Goal: Check status: Check status

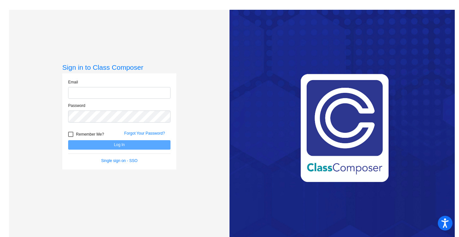
type input "[EMAIL_ADDRESS][DOMAIN_NAME]"
click at [93, 147] on button "Log In" at bounding box center [119, 144] width 102 height 9
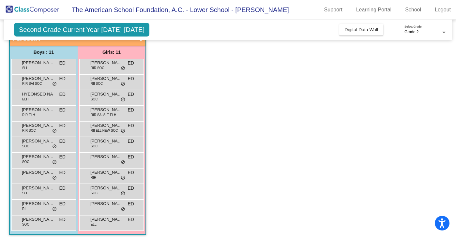
scroll to position [47, 0]
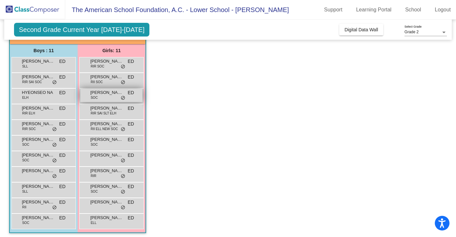
click at [110, 94] on span "[PERSON_NAME]" at bounding box center [106, 92] width 33 height 7
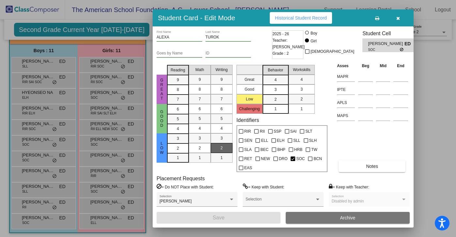
scroll to position [0, 0]
click at [399, 18] on icon "button" at bounding box center [398, 18] width 4 height 5
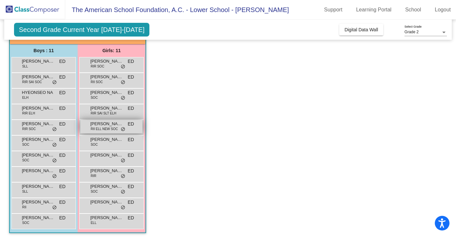
click at [103, 131] on span "RII ELL NEW SOC" at bounding box center [104, 128] width 27 height 5
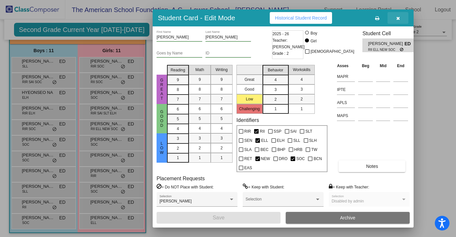
click at [400, 17] on button "button" at bounding box center [397, 18] width 21 height 12
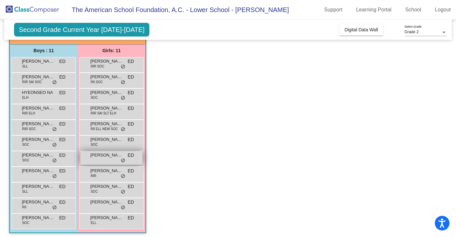
click at [98, 160] on div "[PERSON_NAME] ED lock do_not_disturb_alt" at bounding box center [111, 157] width 62 height 13
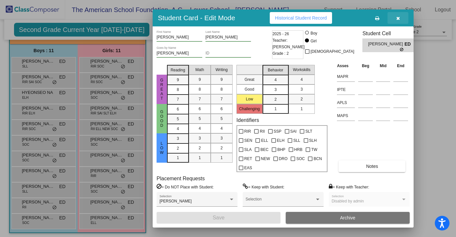
click at [395, 19] on button "button" at bounding box center [397, 18] width 21 height 12
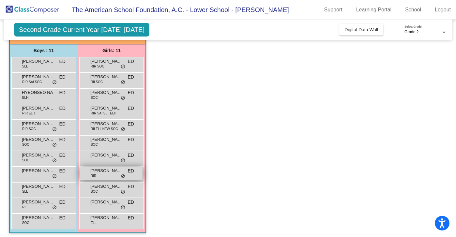
click at [99, 175] on div "[PERSON_NAME] RIR ED lock do_not_disturb_alt" at bounding box center [111, 173] width 62 height 13
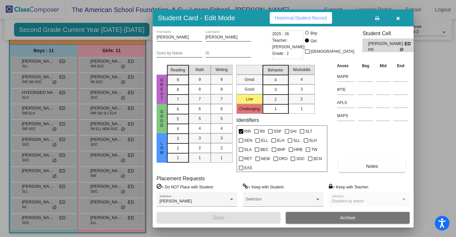
click at [397, 20] on icon "button" at bounding box center [398, 18] width 4 height 5
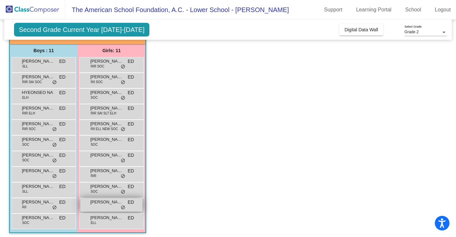
click at [90, 204] on span "[PERSON_NAME]" at bounding box center [106, 202] width 33 height 7
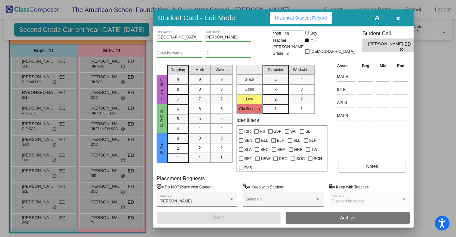
click at [399, 17] on icon "button" at bounding box center [398, 18] width 4 height 5
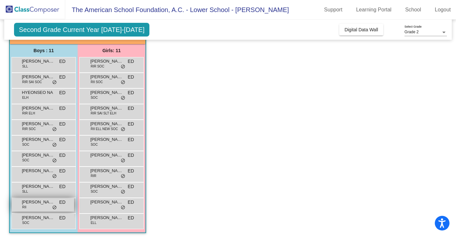
click at [27, 205] on div "[PERSON_NAME] RII ED lock do_not_disturb_alt" at bounding box center [43, 204] width 62 height 13
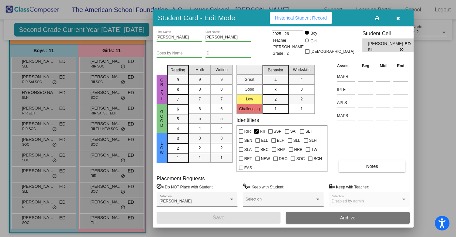
click at [400, 17] on button "button" at bounding box center [397, 18] width 21 height 12
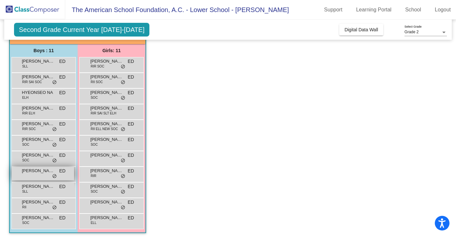
click at [51, 174] on div "[PERSON_NAME] lock do_not_disturb_alt" at bounding box center [43, 173] width 62 height 13
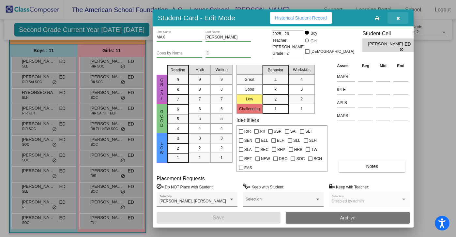
click at [399, 17] on button "button" at bounding box center [397, 18] width 21 height 12
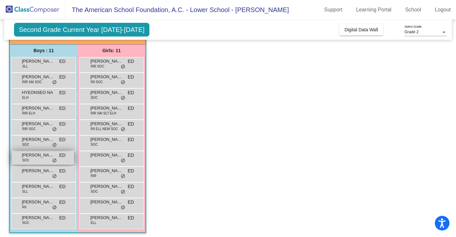
click at [40, 159] on div "[PERSON_NAME] SOC ED lock do_not_disturb_alt" at bounding box center [43, 157] width 62 height 13
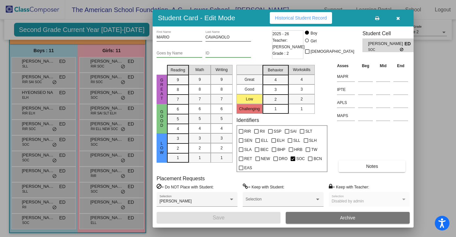
click at [396, 19] on icon "button" at bounding box center [398, 18] width 4 height 5
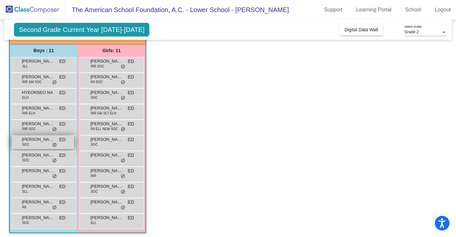
click at [45, 146] on div "[PERSON_NAME] SOC ED lock do_not_disturb_alt" at bounding box center [43, 142] width 62 height 13
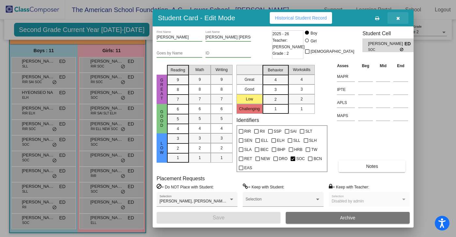
click at [394, 19] on button "button" at bounding box center [397, 18] width 21 height 12
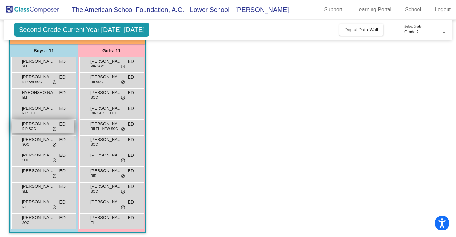
click at [40, 127] on div "[PERSON_NAME] RIR SOC ED lock do_not_disturb_alt" at bounding box center [43, 126] width 62 height 13
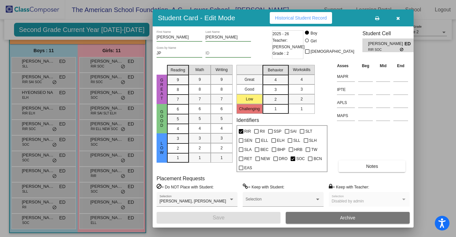
click at [398, 20] on icon "button" at bounding box center [398, 18] width 4 height 5
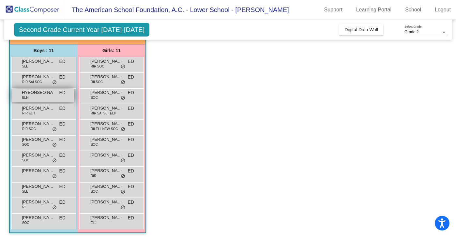
click at [34, 100] on div "HYEONSEO NA ELH ED lock do_not_disturb_alt" at bounding box center [43, 95] width 62 height 13
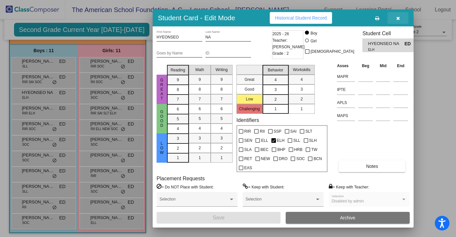
click at [397, 17] on icon "button" at bounding box center [398, 18] width 4 height 5
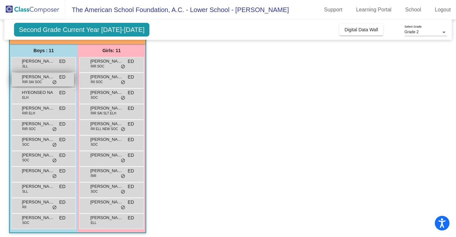
click at [36, 80] on span "RIR SAI SOC" at bounding box center [32, 82] width 20 height 5
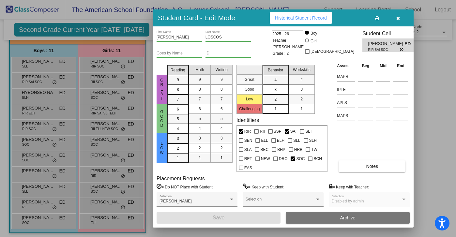
click at [397, 18] on icon "button" at bounding box center [398, 18] width 4 height 5
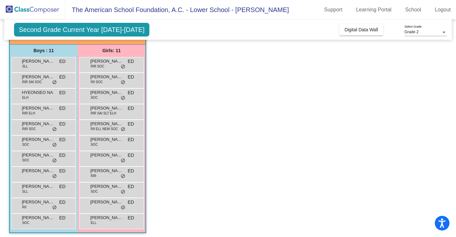
scroll to position [50, 0]
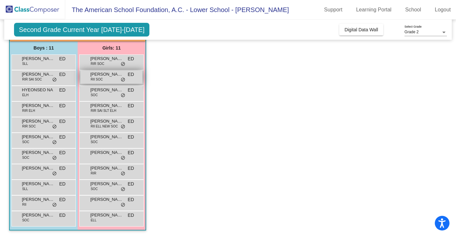
click at [104, 78] on div "[PERSON_NAME] SOC ED lock do_not_disturb_alt" at bounding box center [111, 76] width 62 height 13
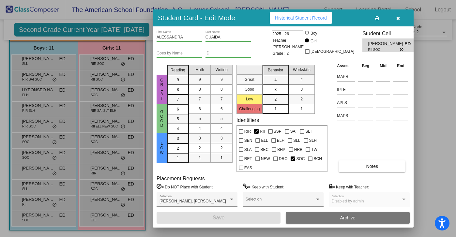
click at [397, 18] on icon "button" at bounding box center [398, 18] width 4 height 5
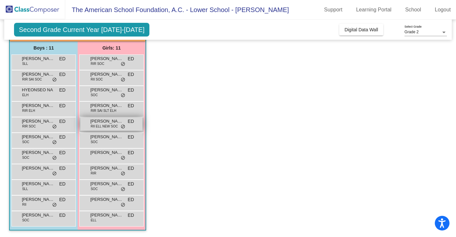
click at [103, 126] on span "RII ELL NEW SOC" at bounding box center [104, 126] width 27 height 5
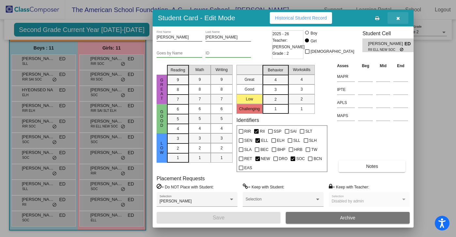
click at [400, 18] on button "button" at bounding box center [397, 18] width 21 height 12
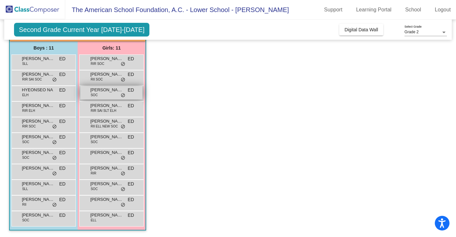
click at [121, 94] on span "do_not_disturb_alt" at bounding box center [123, 95] width 5 height 5
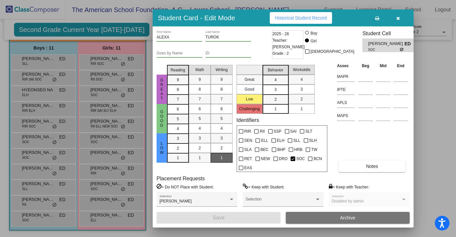
scroll to position [0, 0]
click at [300, 20] on span "Historical Student Record" at bounding box center [301, 17] width 52 height 5
click at [401, 19] on button "button" at bounding box center [397, 18] width 21 height 12
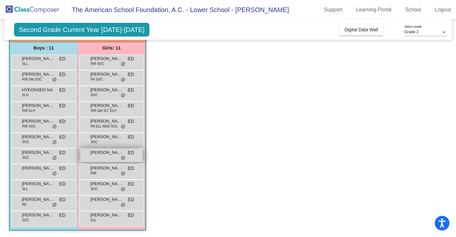
click at [101, 153] on span "[PERSON_NAME]" at bounding box center [106, 152] width 33 height 7
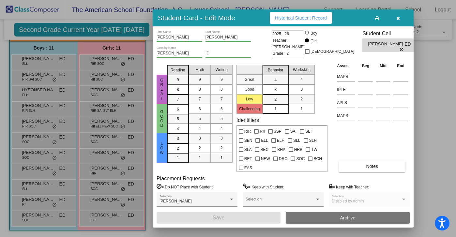
click at [397, 20] on icon "button" at bounding box center [398, 18] width 4 height 5
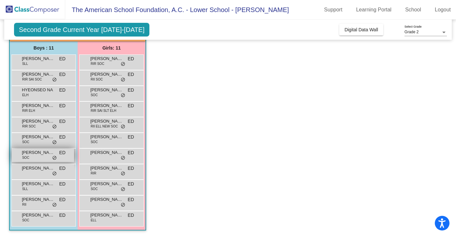
click at [34, 154] on span "[PERSON_NAME]" at bounding box center [38, 152] width 33 height 7
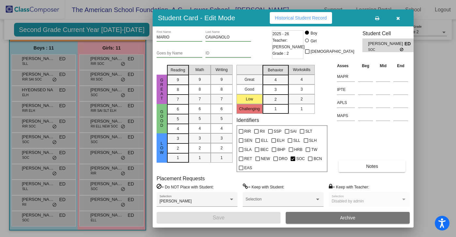
click at [284, 17] on span "Historical Student Record" at bounding box center [301, 17] width 52 height 5
click at [430, 52] on div at bounding box center [228, 118] width 456 height 237
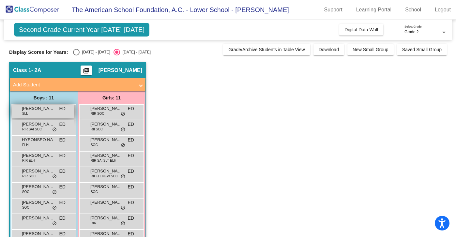
click at [46, 109] on span "[PERSON_NAME]" at bounding box center [38, 108] width 33 height 7
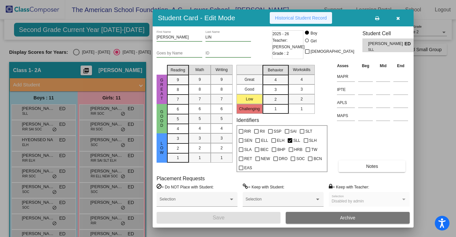
click at [289, 18] on span "Historical Student Record" at bounding box center [301, 17] width 52 height 5
click at [397, 19] on icon "button" at bounding box center [398, 18] width 4 height 5
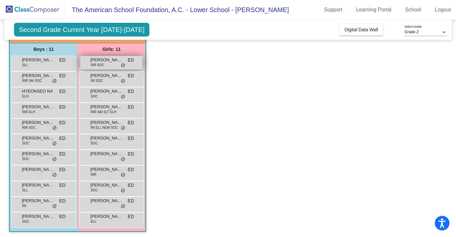
scroll to position [50, 0]
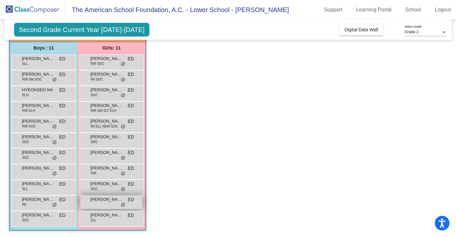
click at [100, 201] on span "[PERSON_NAME]" at bounding box center [106, 199] width 33 height 7
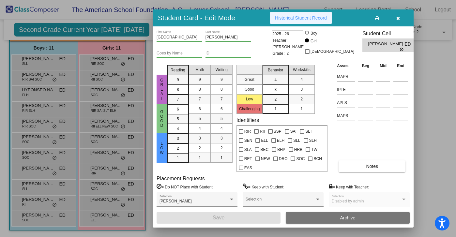
click at [315, 18] on span "Historical Student Record" at bounding box center [301, 17] width 52 height 5
click at [401, 18] on button "button" at bounding box center [397, 18] width 21 height 12
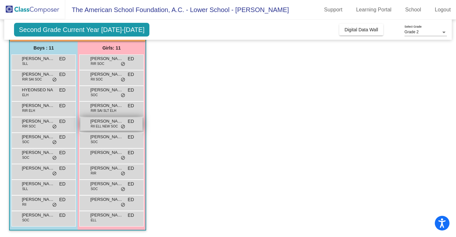
click at [109, 124] on span "RII ELL NEW SOC" at bounding box center [104, 126] width 27 height 5
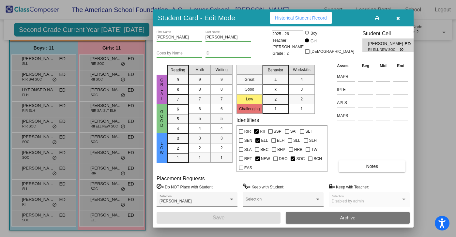
click at [300, 17] on span "Historical Student Record" at bounding box center [301, 17] width 52 height 5
click at [398, 18] on icon "button" at bounding box center [398, 18] width 4 height 5
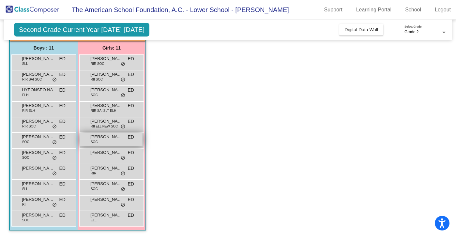
click at [97, 138] on span "[PERSON_NAME]" at bounding box center [106, 137] width 33 height 7
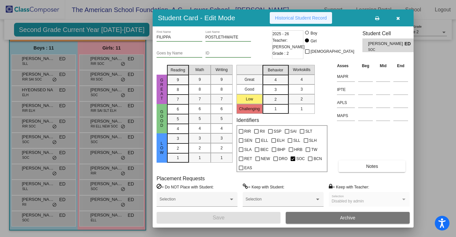
click at [298, 19] on span "Historical Student Record" at bounding box center [301, 17] width 52 height 5
click at [397, 19] on icon "button" at bounding box center [398, 18] width 4 height 5
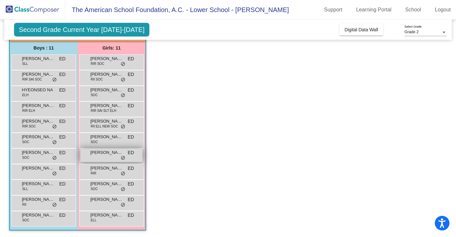
click at [102, 157] on div "[PERSON_NAME] ED lock do_not_disturb_alt" at bounding box center [111, 155] width 62 height 13
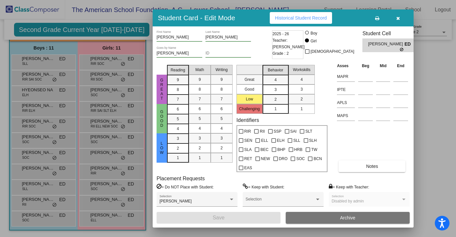
click at [297, 19] on span "Historical Student Record" at bounding box center [301, 17] width 52 height 5
click at [396, 19] on icon "button" at bounding box center [398, 18] width 4 height 5
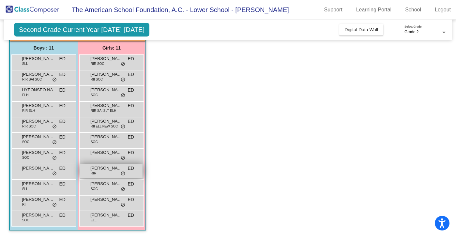
click at [101, 171] on div "[PERSON_NAME] RIR ED lock do_not_disturb_alt" at bounding box center [111, 170] width 62 height 13
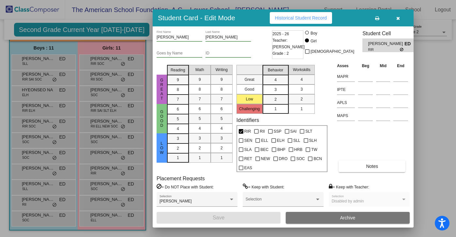
click at [298, 21] on button "Historical Student Record" at bounding box center [301, 18] width 62 height 12
click at [399, 18] on button "button" at bounding box center [397, 18] width 21 height 12
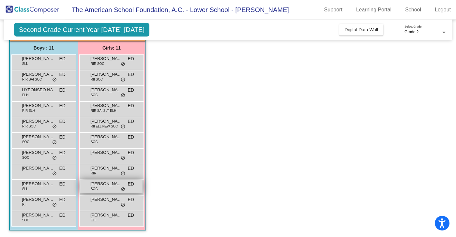
click at [98, 187] on div "[PERSON_NAME] SOC ED lock do_not_disturb_alt" at bounding box center [111, 186] width 62 height 13
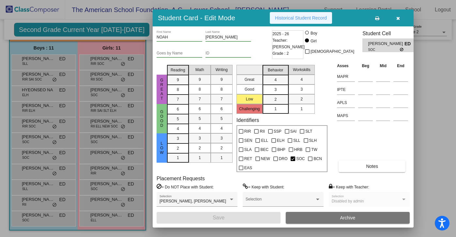
click at [286, 17] on span "Historical Student Record" at bounding box center [301, 17] width 52 height 5
click at [399, 16] on button "button" at bounding box center [397, 18] width 21 height 12
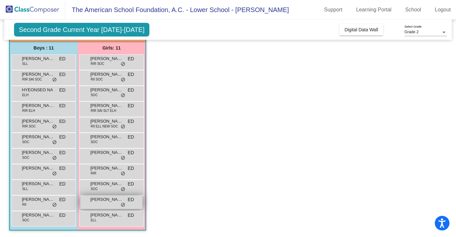
click at [94, 202] on div "[PERSON_NAME] ED lock do_not_disturb_alt" at bounding box center [111, 202] width 62 height 13
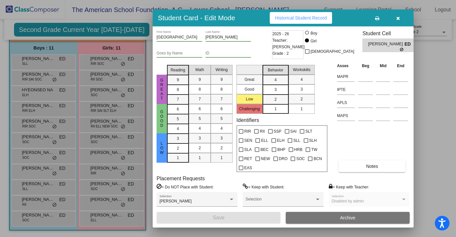
click at [293, 20] on span "Historical Student Record" at bounding box center [301, 17] width 52 height 5
click at [397, 18] on icon "button" at bounding box center [398, 18] width 4 height 5
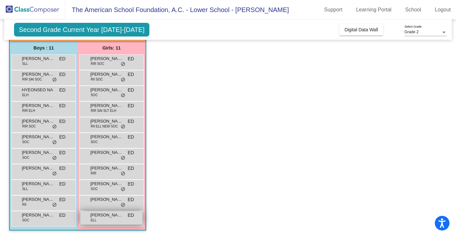
click at [110, 220] on div "[PERSON_NAME] [PERSON_NAME] lock do_not_disturb_alt" at bounding box center [111, 217] width 62 height 13
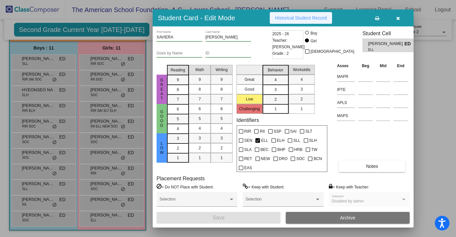
click at [297, 16] on span "Historical Student Record" at bounding box center [301, 17] width 52 height 5
click at [396, 18] on icon "button" at bounding box center [398, 18] width 4 height 5
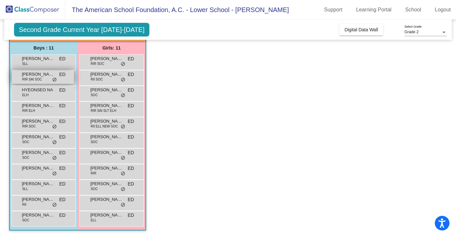
click at [41, 78] on div "[PERSON_NAME] RIR SAI SOC ED lock do_not_disturb_alt" at bounding box center [43, 76] width 62 height 13
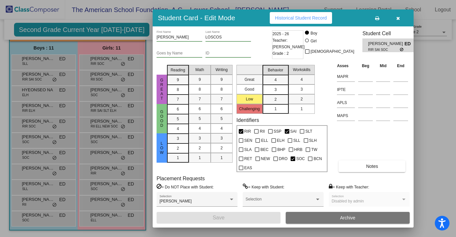
click at [282, 23] on button "Historical Student Record" at bounding box center [301, 18] width 62 height 12
click at [397, 21] on button "button" at bounding box center [397, 18] width 21 height 12
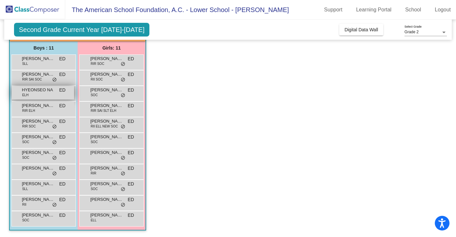
click at [37, 91] on span "HYEONSEO NA" at bounding box center [38, 90] width 33 height 7
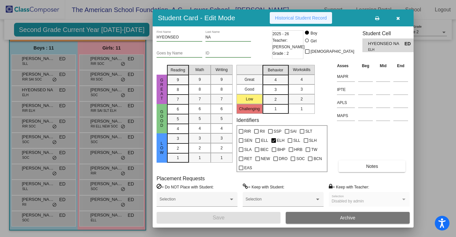
click at [305, 16] on span "Historical Student Record" at bounding box center [301, 17] width 52 height 5
click at [398, 19] on icon "button" at bounding box center [398, 18] width 4 height 5
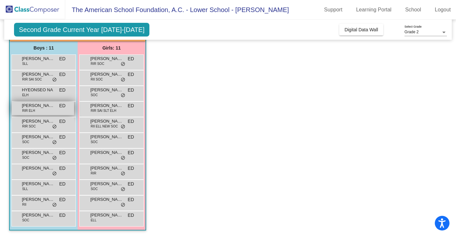
click at [33, 106] on span "[PERSON_NAME]" at bounding box center [38, 105] width 33 height 7
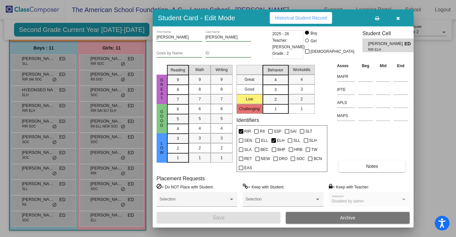
click at [297, 17] on span "Historical Student Record" at bounding box center [301, 17] width 52 height 5
click at [394, 18] on button "button" at bounding box center [397, 18] width 21 height 12
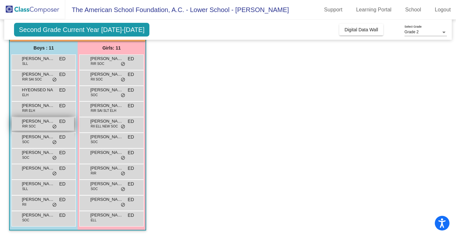
click at [26, 126] on span "RIR SOC" at bounding box center [29, 126] width 14 height 5
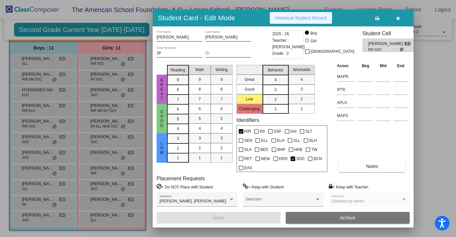
click at [284, 19] on span "Historical Student Record" at bounding box center [301, 17] width 52 height 5
click at [398, 19] on icon "button" at bounding box center [398, 18] width 4 height 5
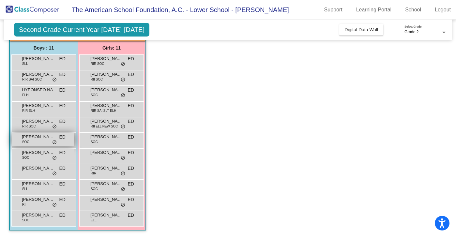
click at [31, 139] on span "[PERSON_NAME]" at bounding box center [38, 137] width 33 height 7
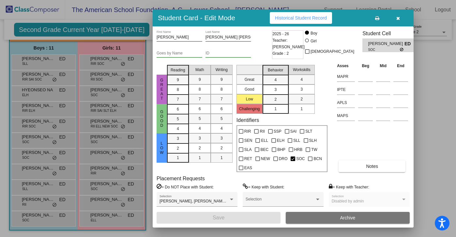
click at [297, 17] on span "Historical Student Record" at bounding box center [301, 17] width 52 height 5
click at [398, 18] on icon "button" at bounding box center [398, 18] width 4 height 5
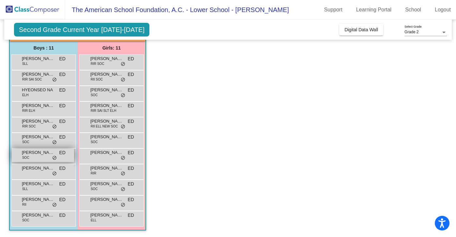
click at [26, 157] on span "SOC" at bounding box center [25, 157] width 7 height 5
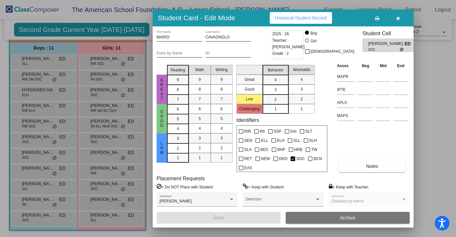
click at [299, 23] on button "Historical Student Record" at bounding box center [301, 18] width 62 height 12
click at [396, 19] on icon "button" at bounding box center [398, 18] width 4 height 5
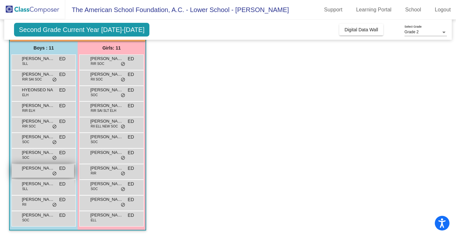
click at [24, 169] on span "[PERSON_NAME]" at bounding box center [38, 168] width 33 height 7
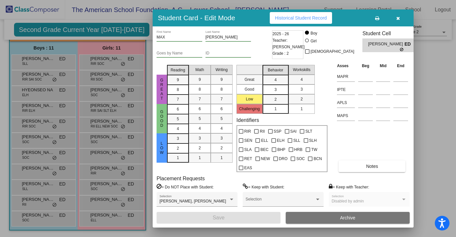
click at [289, 20] on span "Historical Student Record" at bounding box center [301, 17] width 52 height 5
click at [395, 17] on button "button" at bounding box center [397, 18] width 21 height 12
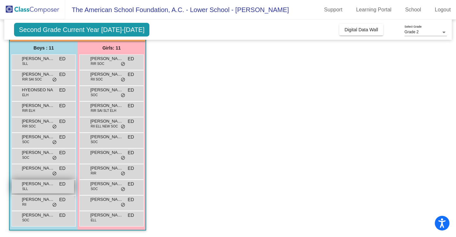
click at [34, 186] on span "[PERSON_NAME]" at bounding box center [38, 184] width 33 height 7
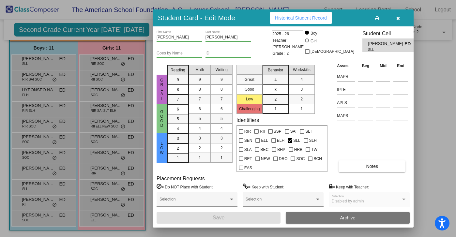
click at [284, 17] on span "Historical Student Record" at bounding box center [301, 17] width 52 height 5
click at [400, 20] on button "button" at bounding box center [397, 18] width 21 height 12
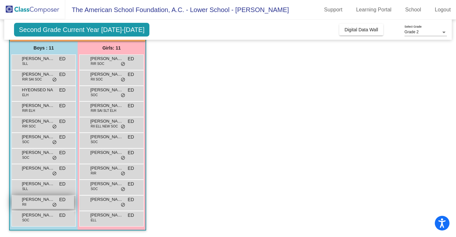
click at [31, 203] on div "[PERSON_NAME] RII ED lock do_not_disturb_alt" at bounding box center [43, 202] width 62 height 13
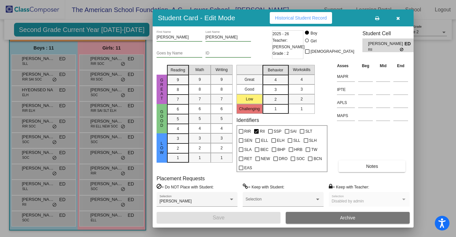
click at [286, 17] on span "Historical Student Record" at bounding box center [301, 17] width 52 height 5
click at [397, 20] on icon "button" at bounding box center [398, 18] width 4 height 5
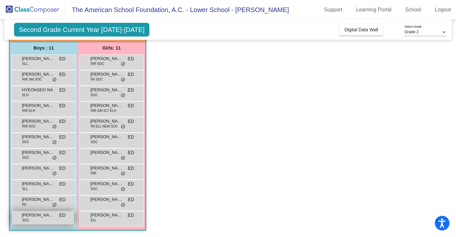
click at [32, 214] on span "[PERSON_NAME]" at bounding box center [38, 215] width 33 height 7
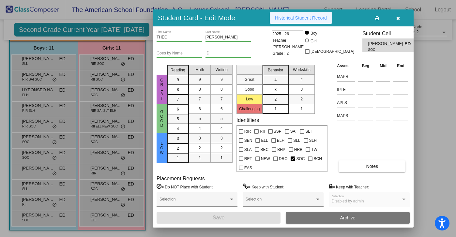
click at [287, 19] on span "Historical Student Record" at bounding box center [301, 17] width 52 height 5
click at [398, 17] on icon "button" at bounding box center [398, 18] width 4 height 5
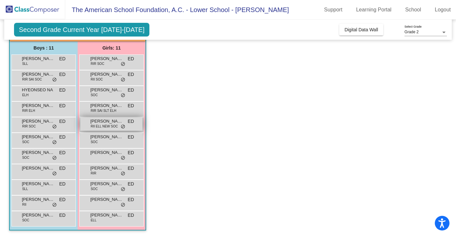
click at [99, 125] on span "RII ELL NEW SOC" at bounding box center [104, 126] width 27 height 5
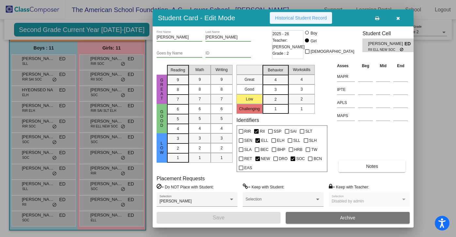
click at [296, 19] on span "Historical Student Record" at bounding box center [301, 17] width 52 height 5
